Goal: Task Accomplishment & Management: Use online tool/utility

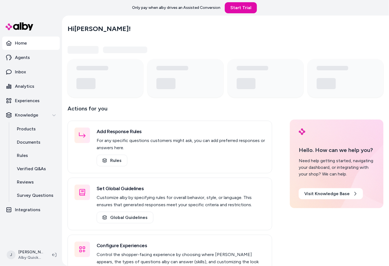
drag, startPoint x: 65, startPoint y: 119, endPoint x: 69, endPoint y: 117, distance: 4.3
click at [69, 117] on main "Hi Jackie ! Actions for you Add Response Rules For any specific questions custo…" at bounding box center [225, 158] width 327 height 285
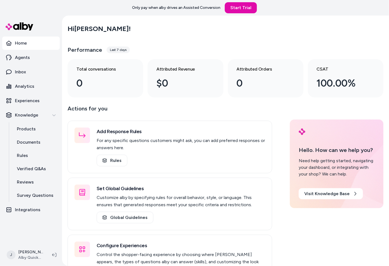
scroll to position [27, 0]
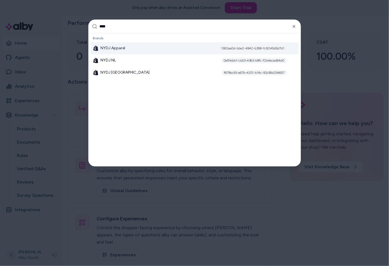
type input "****"
click at [134, 49] on div "NYDJ Apparel 1382aa0d-bbe2-4942-b398-fc8245d5d7d1" at bounding box center [195, 48] width 208 height 12
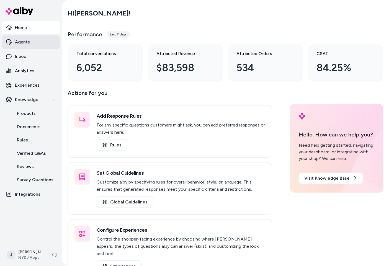
click at [35, 40] on link "Agents" at bounding box center [31, 41] width 58 height 13
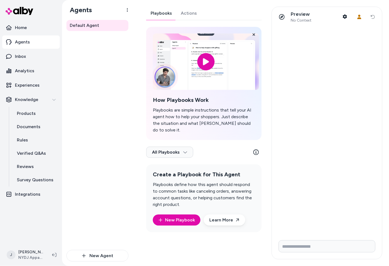
click at [187, 16] on link "Actions" at bounding box center [189, 13] width 25 height 13
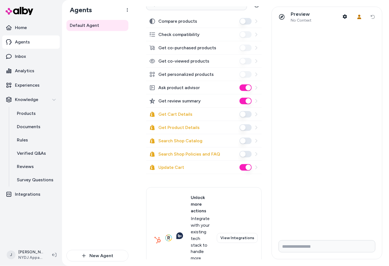
scroll to position [112, 0]
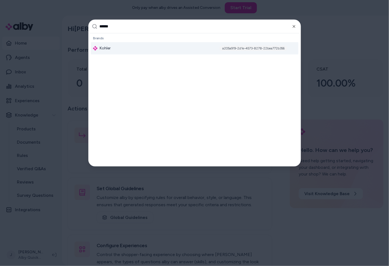
type input "******"
click at [129, 47] on div "Kohler a205a919-2d1e-4573-8278-22bea772b356" at bounding box center [195, 48] width 208 height 12
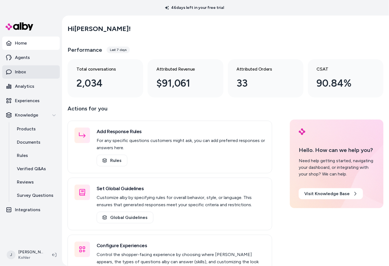
click at [28, 72] on link "Inbox" at bounding box center [31, 71] width 58 height 13
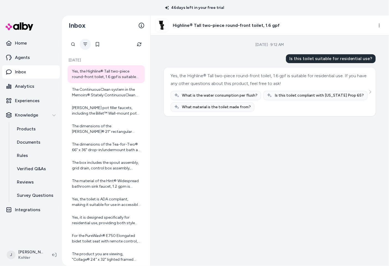
click at [83, 42] on button "Filter" at bounding box center [85, 44] width 11 height 11
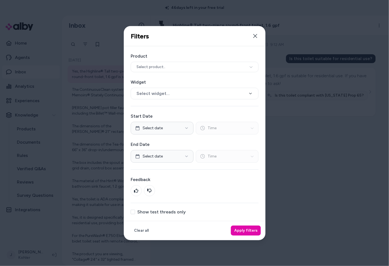
click at [134, 214] on button "Show test threads only" at bounding box center [133, 212] width 4 height 4
click at [254, 231] on button "Apply filters" at bounding box center [246, 231] width 30 height 10
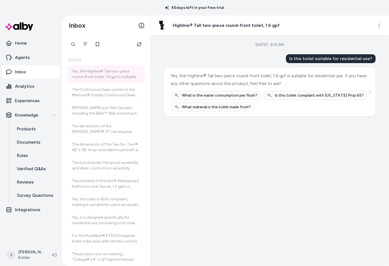
click at [73, 45] on div at bounding box center [73, 44] width 11 height 11
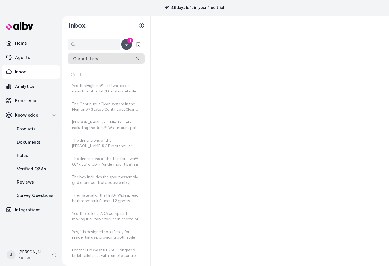
click at [97, 58] on button "Clear filters" at bounding box center [106, 58] width 77 height 11
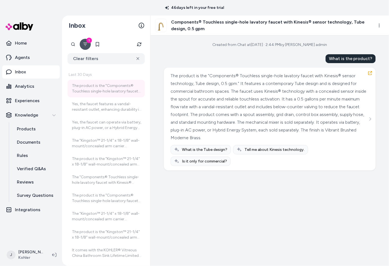
click at [83, 46] on button "1" at bounding box center [85, 44] width 11 height 11
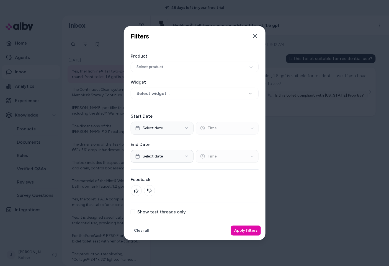
click at [159, 210] on label "Show test threads only" at bounding box center [161, 212] width 49 height 4
click at [164, 213] on label "Show test threads only" at bounding box center [161, 212] width 49 height 4
click at [135, 213] on button "Show test threads only" at bounding box center [133, 212] width 4 height 4
click at [245, 230] on button "Apply filters" at bounding box center [246, 231] width 30 height 10
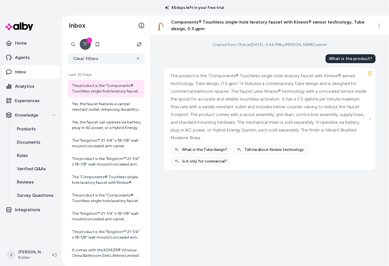
click at [70, 44] on div at bounding box center [73, 44] width 11 height 11
type input "********"
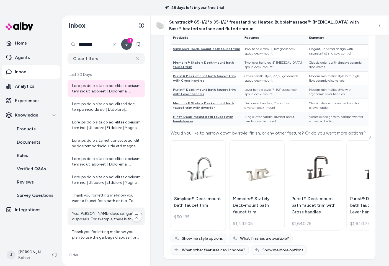
scroll to position [2152, 0]
click at [93, 219] on div "Yes, Kohler does sell garbage disposals. For example, there is the Reckon™ 3/4 …" at bounding box center [107, 216] width 70 height 11
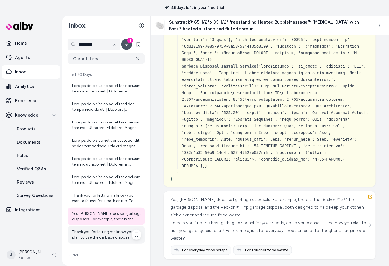
scroll to position [1341, 0]
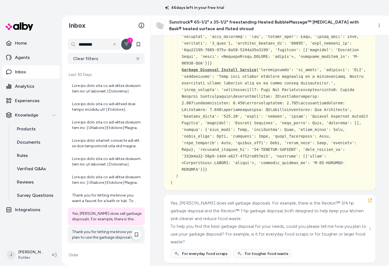
click at [88, 234] on div "Thank you for letting me know you plan to use the garbage disposal for everyday…" at bounding box center [107, 235] width 70 height 11
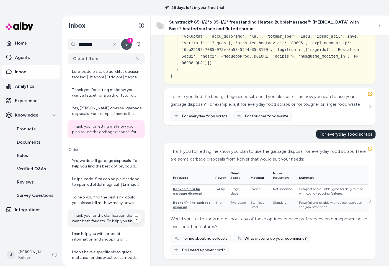
scroll to position [110, 0]
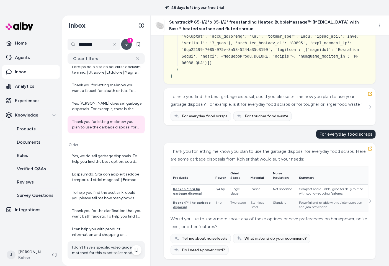
click at [87, 246] on div "I don't have a specific video guide matched for this exact toilet model. Howeve…" at bounding box center [107, 250] width 70 height 11
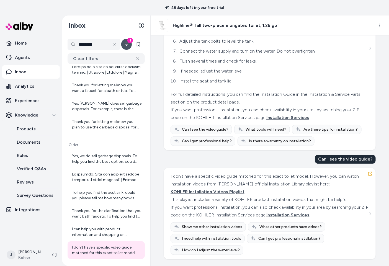
scroll to position [632, 0]
click at [84, 229] on div "I can help you with product information and shopping on kohler.com. For specifi…" at bounding box center [107, 232] width 70 height 11
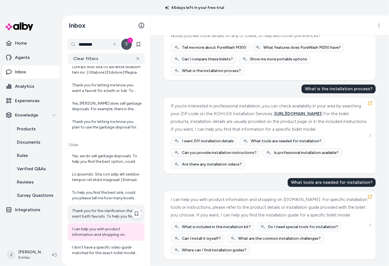
scroll to position [1648, 0]
click at [97, 216] on div "Thank you for the clarification that you want bath faucets. To help you find th…" at bounding box center [107, 213] width 70 height 11
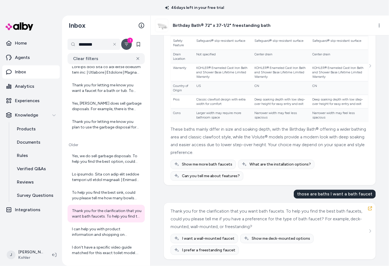
scroll to position [4749, 0]
click at [92, 196] on div "To help you find the best sink, could you please tell me how many bowls you wan…" at bounding box center [107, 195] width 70 height 11
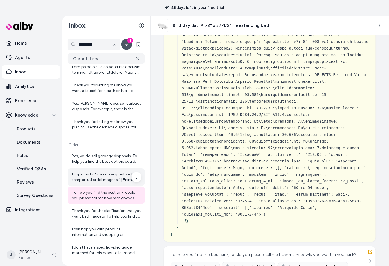
scroll to position [2208, 0]
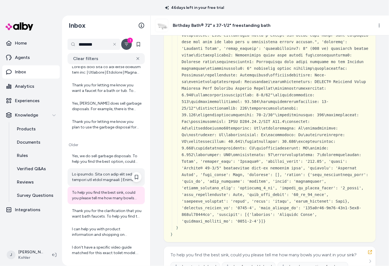
click at [84, 175] on div at bounding box center [107, 177] width 70 height 11
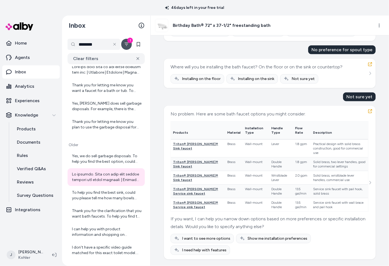
scroll to position [3159, 0]
click at [93, 156] on div "Yes, we do sell garbage disposals. To help you find the best option, could you …" at bounding box center [107, 159] width 70 height 11
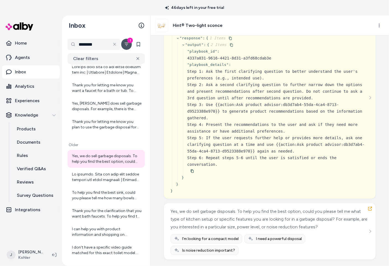
scroll to position [124, 0]
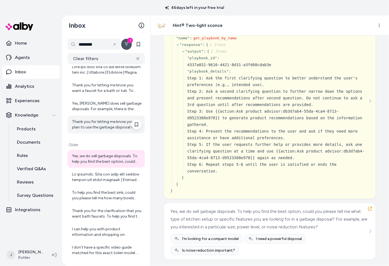
click at [88, 126] on div "Thank you for letting me know you plan to use the garbage disposal for everyday…" at bounding box center [107, 124] width 70 height 11
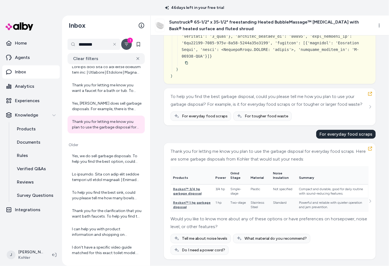
scroll to position [1524, 0]
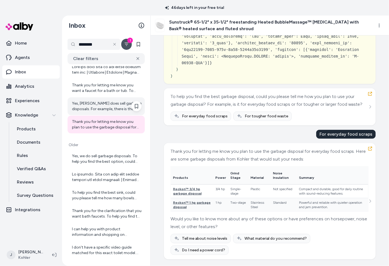
click at [95, 108] on div "Yes, Kohler does sell garbage disposals. For example, there is the Reckon™ 3/4 …" at bounding box center [107, 106] width 70 height 11
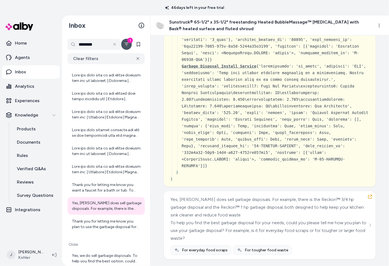
scroll to position [1341, 0]
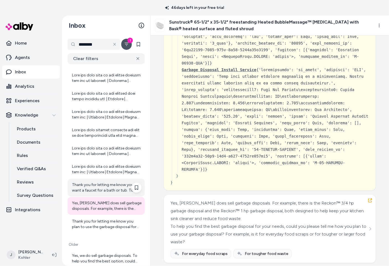
click at [99, 185] on div "Thank you for letting me know you want a faucet for a bath or tub. To help narr…" at bounding box center [107, 187] width 70 height 11
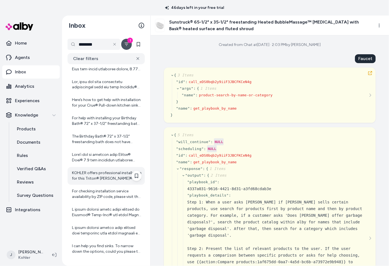
scroll to position [385, 0]
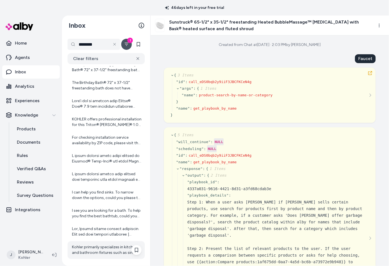
click at [98, 248] on div "Kohler primarily specializes in kitchen and bathroom fixtures such as sinks, fa…" at bounding box center [107, 250] width 70 height 11
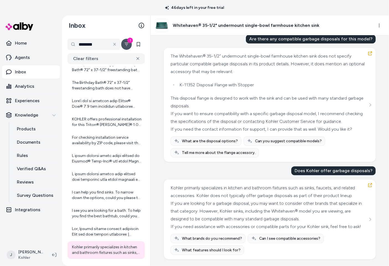
scroll to position [652, 0]
click at [95, 233] on div at bounding box center [107, 232] width 70 height 11
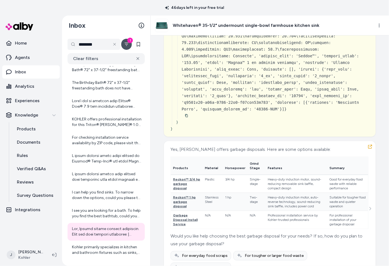
scroll to position [1792, 0]
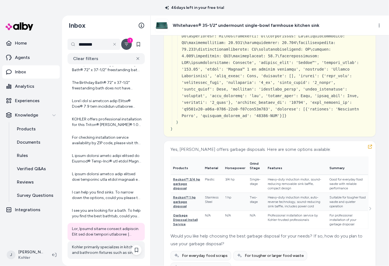
click at [110, 249] on div "Kohler primarily specializes in kitchen and bathroom fixtures such as sinks, fa…" at bounding box center [107, 250] width 70 height 11
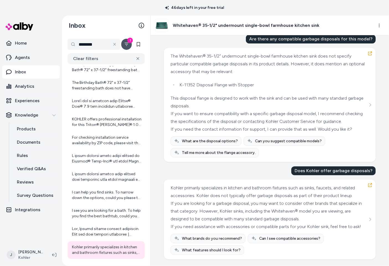
scroll to position [652, 0]
click at [98, 229] on div at bounding box center [107, 232] width 70 height 11
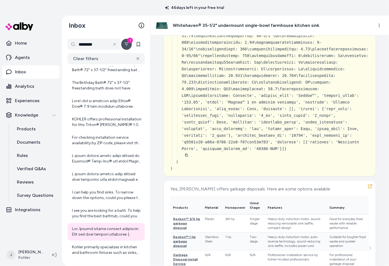
scroll to position [1709, 0]
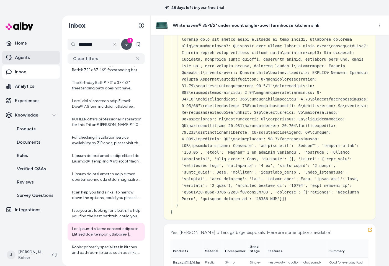
click at [23, 57] on p "Agents" at bounding box center [22, 57] width 15 height 7
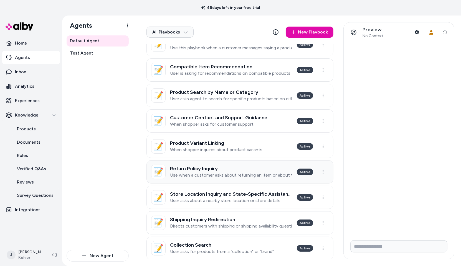
scroll to position [139, 0]
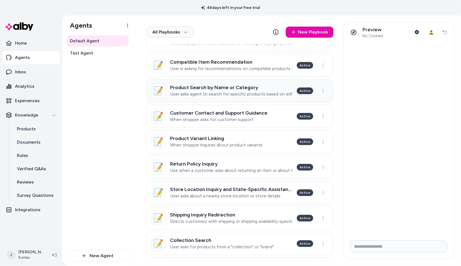
click at [230, 96] on p "User asks agent to search for specific products based on either the product nam…" at bounding box center [231, 94] width 122 height 6
click at [263, 119] on html "46 days left in your free trial Home Agents Inbox Analytics Experiences Knowled…" at bounding box center [230, 133] width 461 height 266
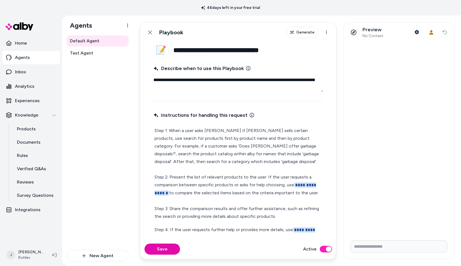
drag, startPoint x: 175, startPoint y: 50, endPoint x: 263, endPoint y: 51, distance: 87.3
click at [263, 51] on input "**********" at bounding box center [248, 50] width 150 height 16
drag, startPoint x: 287, startPoint y: 51, endPoint x: 169, endPoint y: 50, distance: 117.8
click at [169, 50] on div "**********" at bounding box center [238, 50] width 170 height 16
type textarea "*"
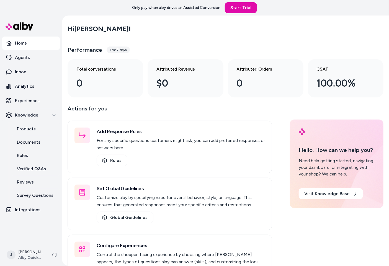
click at [148, 31] on div "Hi [PERSON_NAME] !" at bounding box center [226, 29] width 316 height 16
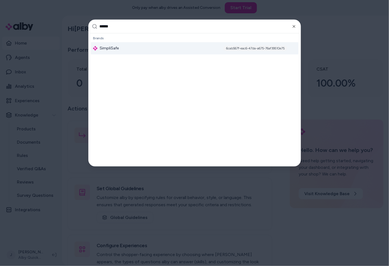
type input "******"
click at [128, 51] on div "SimpliSafe 6cab567f-eac6-47da-a675-76af39510e75" at bounding box center [195, 48] width 208 height 12
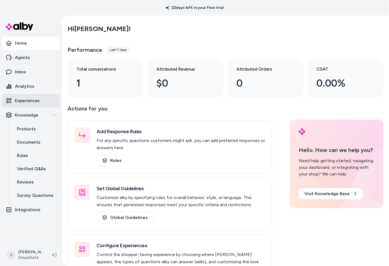
click at [34, 103] on p "Experiences" at bounding box center [27, 101] width 25 height 7
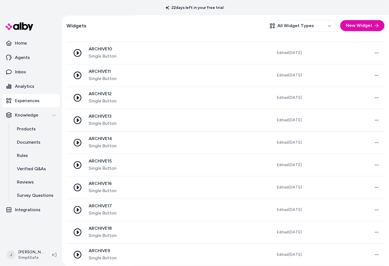
scroll to position [419, 0]
